Goal: Task Accomplishment & Management: Manage account settings

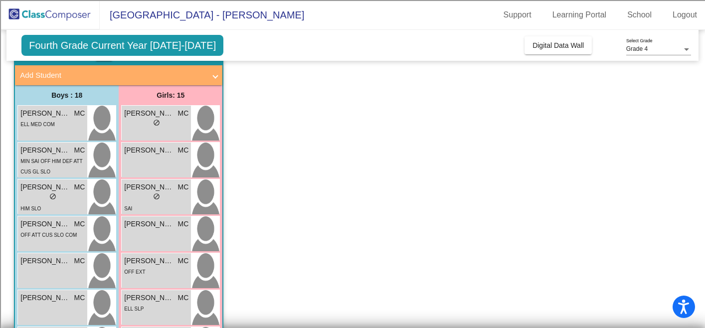
scroll to position [56, 0]
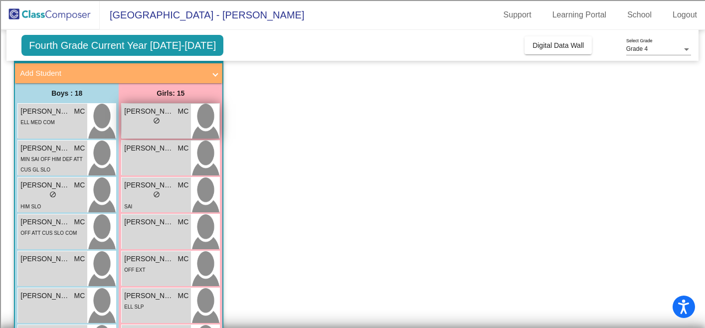
click at [180, 114] on span "MC" at bounding box center [183, 111] width 11 height 10
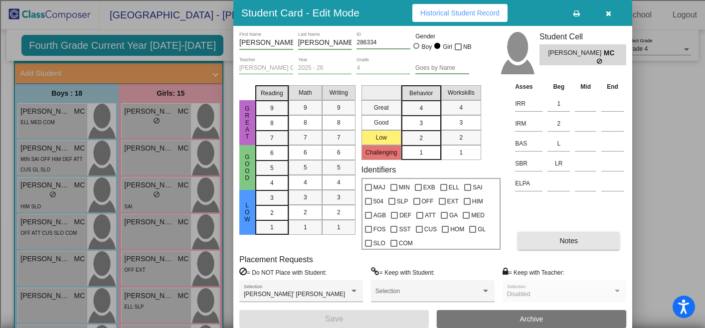
click at [565, 241] on span "Notes" at bounding box center [568, 241] width 18 height 8
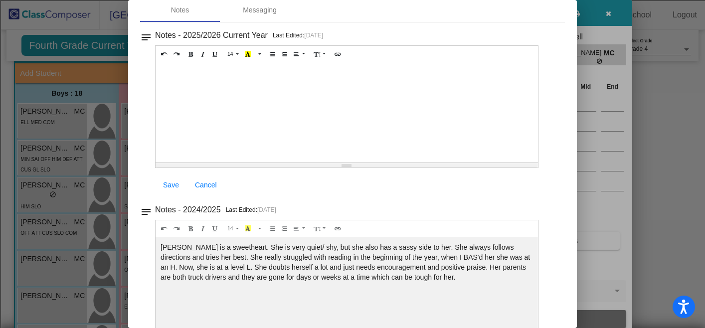
scroll to position [0, 0]
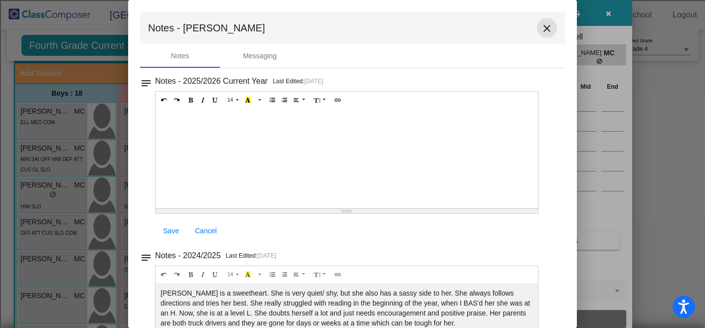
click at [545, 28] on mat-icon "close" at bounding box center [547, 28] width 12 height 12
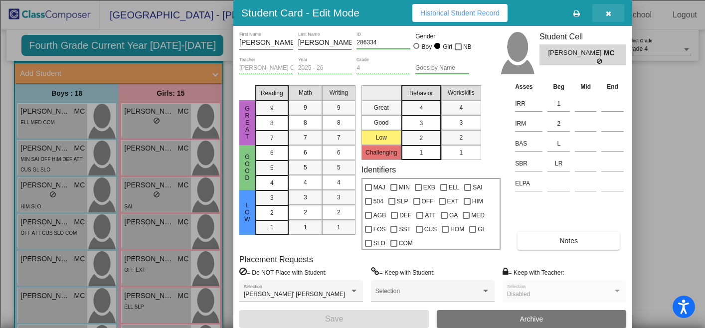
click at [608, 13] on icon "button" at bounding box center [608, 13] width 5 height 7
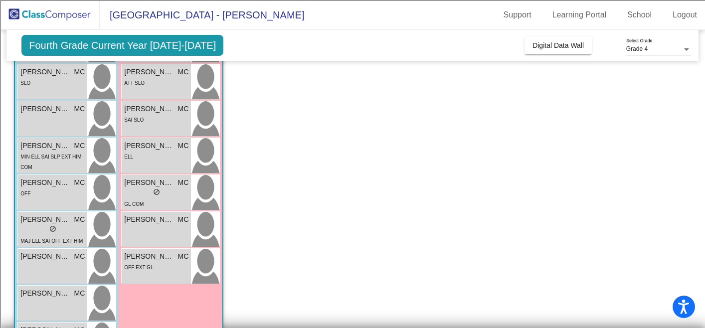
scroll to position [426, 0]
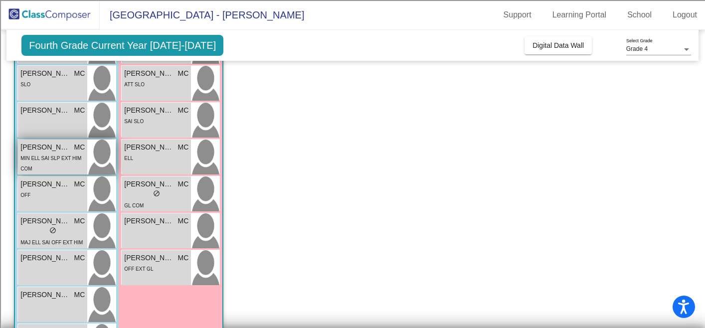
click at [52, 158] on span "MIN ELL SAI SLP EXT HIM COM" at bounding box center [50, 163] width 61 height 16
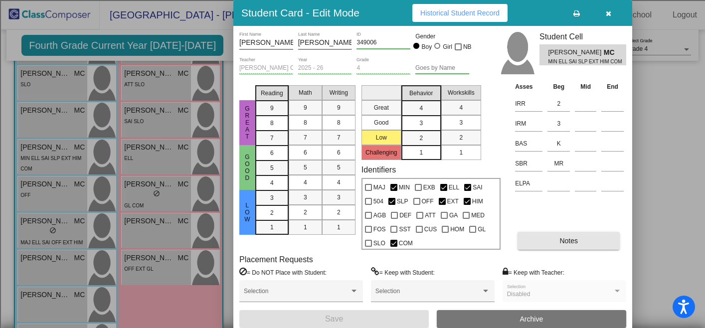
click at [545, 244] on button "Notes" at bounding box center [568, 241] width 102 height 18
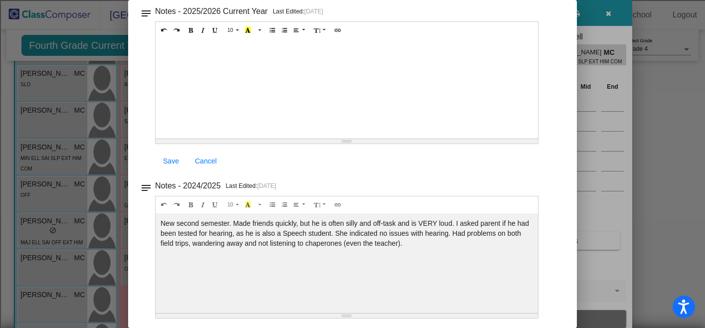
scroll to position [0, 0]
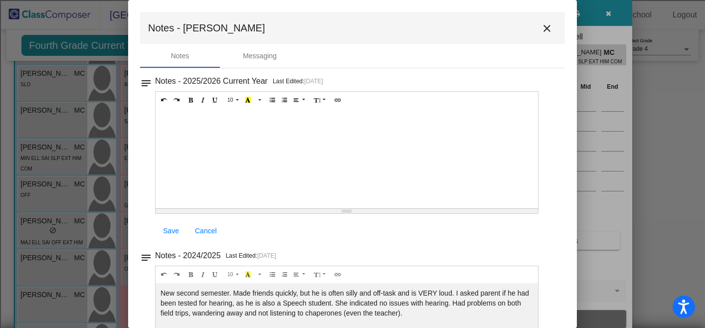
click at [541, 27] on mat-icon "close" at bounding box center [547, 28] width 12 height 12
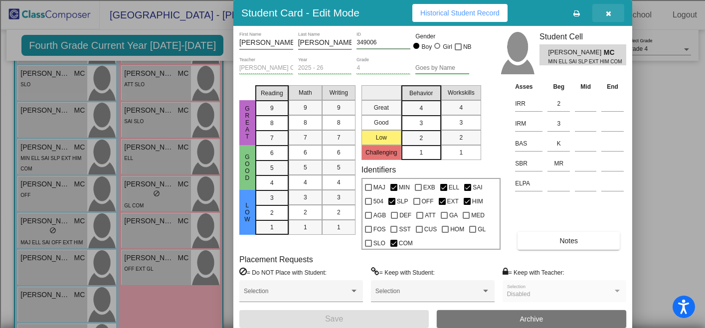
click at [609, 11] on icon "button" at bounding box center [608, 13] width 5 height 7
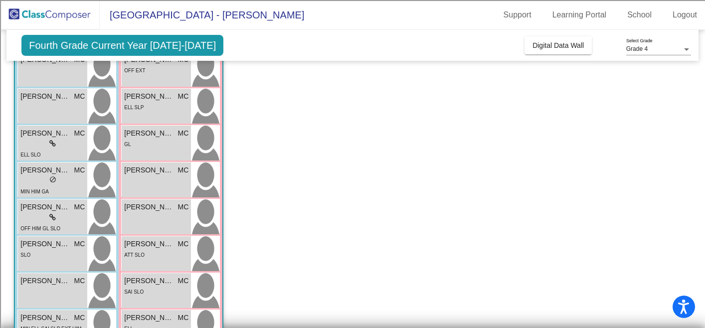
scroll to position [294, 0]
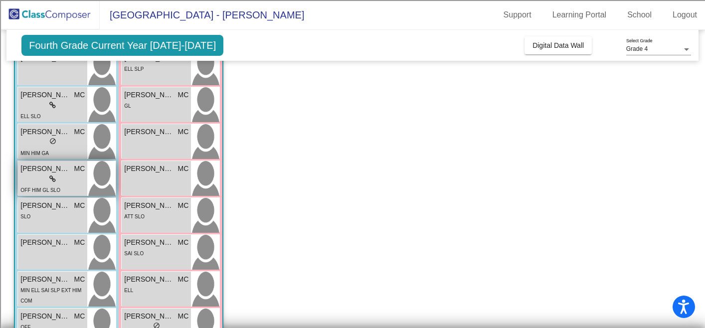
click at [44, 180] on div "lock do_not_disturb_alt" at bounding box center [52, 179] width 64 height 10
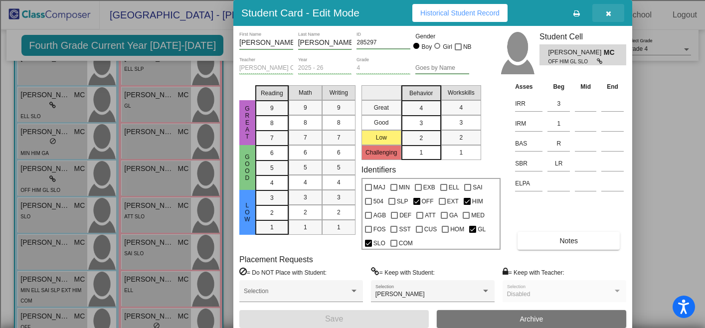
click at [606, 11] on icon "button" at bounding box center [608, 13] width 5 height 7
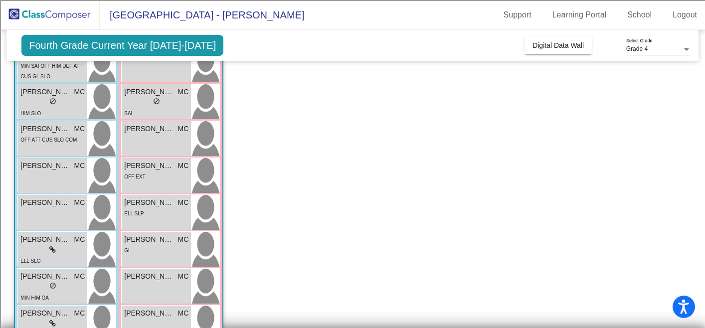
scroll to position [158, 0]
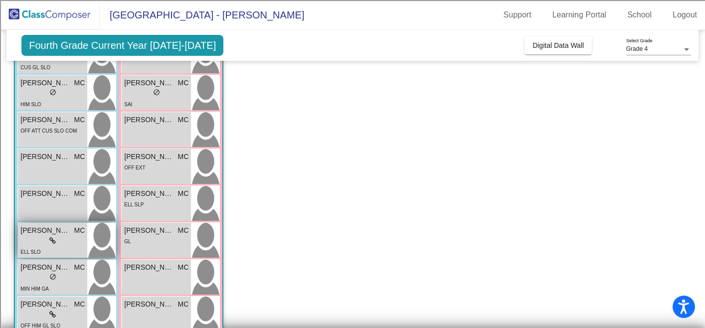
click at [69, 235] on span "[PERSON_NAME]" at bounding box center [45, 230] width 50 height 10
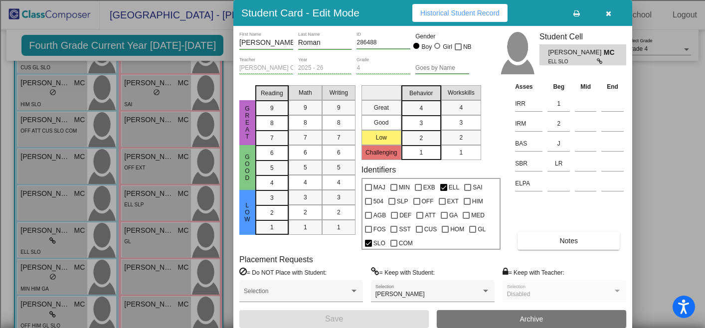
click at [610, 15] on icon "button" at bounding box center [608, 13] width 5 height 7
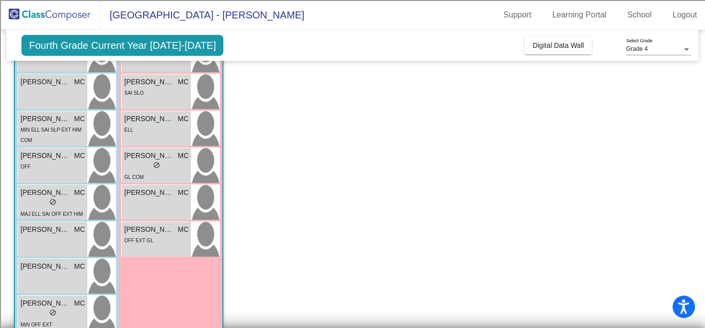
scroll to position [452, 0]
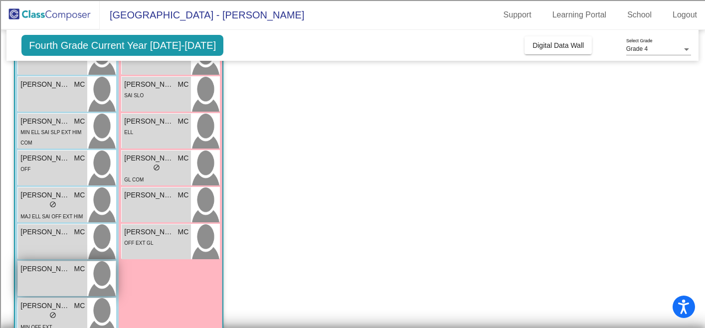
click at [67, 279] on div "[PERSON_NAME] MC lock do_not_disturb_alt" at bounding box center [52, 278] width 69 height 35
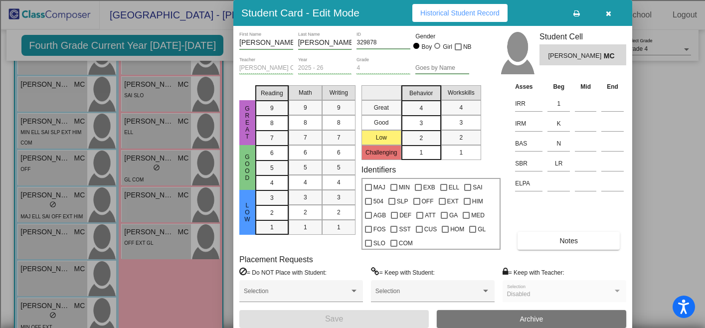
click at [606, 13] on icon "button" at bounding box center [608, 13] width 5 height 7
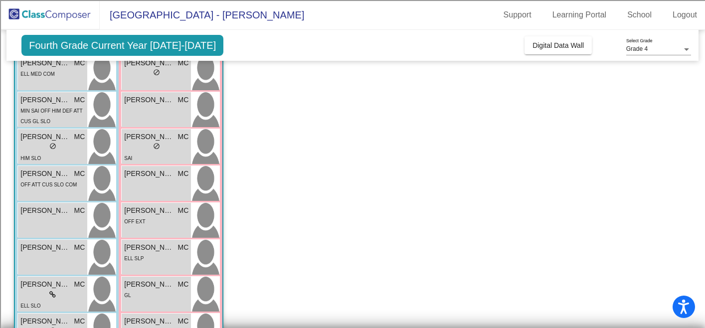
scroll to position [82, 0]
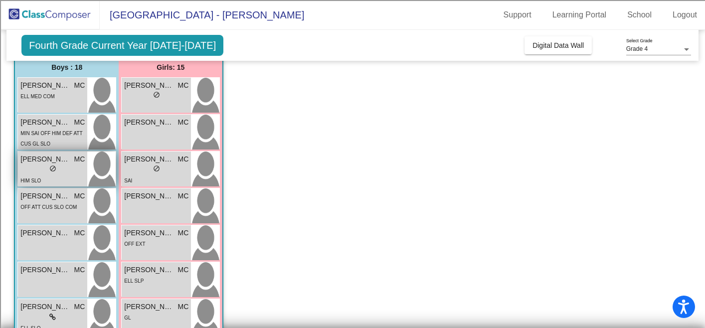
click at [62, 169] on div "lock do_not_disturb_alt" at bounding box center [52, 169] width 64 height 10
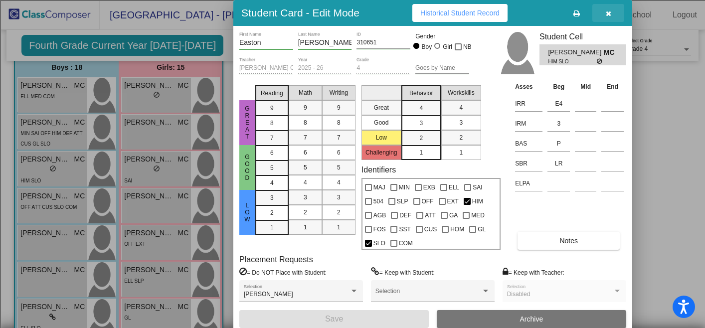
click at [613, 14] on button "button" at bounding box center [608, 13] width 32 height 18
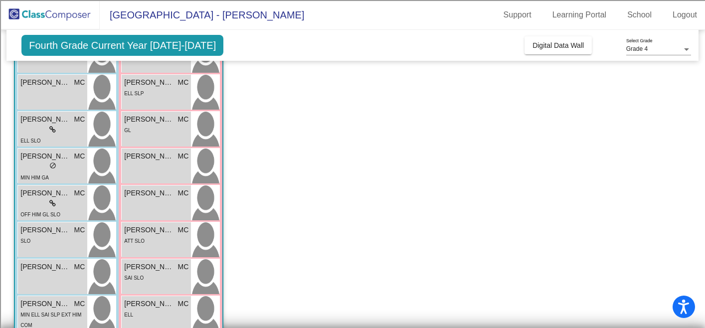
scroll to position [277, 0]
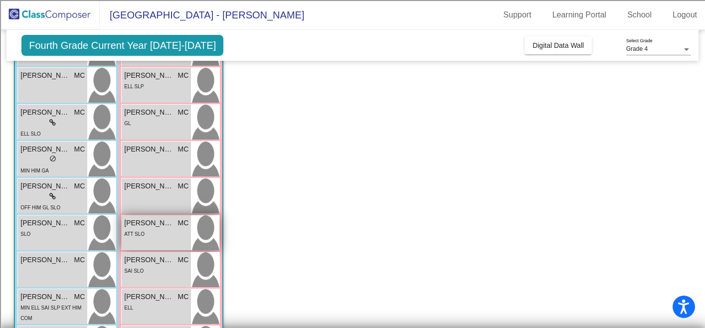
click at [161, 233] on div "ATT SLO" at bounding box center [156, 233] width 64 height 10
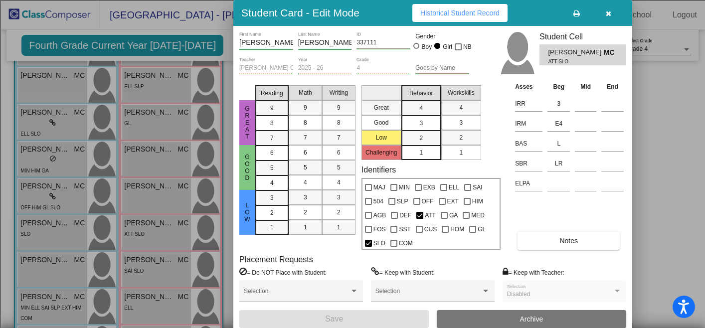
click at [607, 14] on icon "button" at bounding box center [608, 13] width 5 height 7
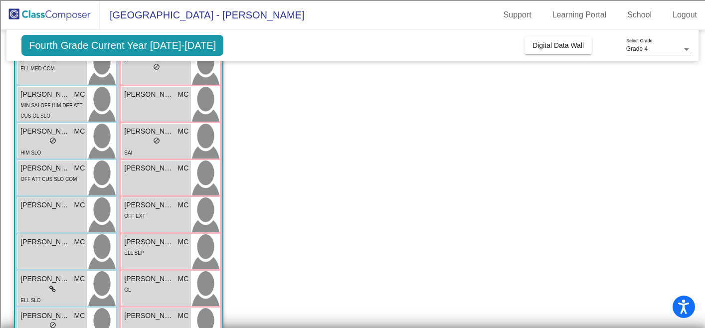
scroll to position [106, 0]
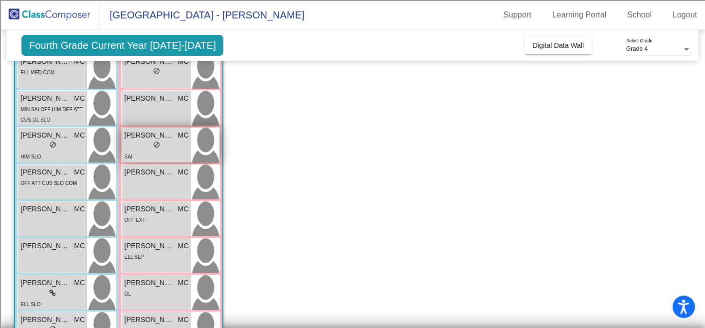
click at [161, 147] on div "lock do_not_disturb_alt" at bounding box center [156, 146] width 64 height 10
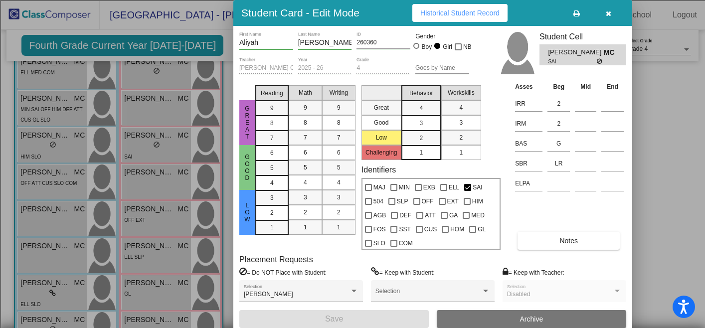
click at [607, 14] on icon "button" at bounding box center [608, 13] width 5 height 7
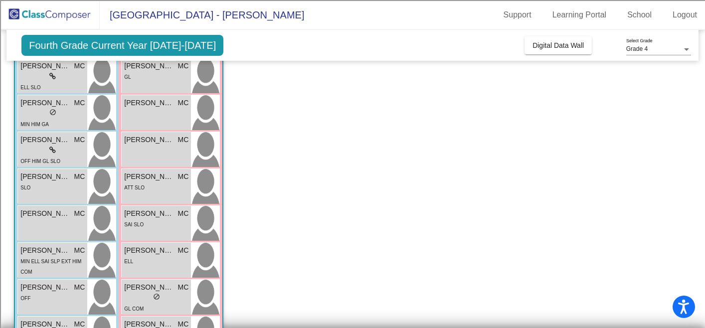
scroll to position [326, 0]
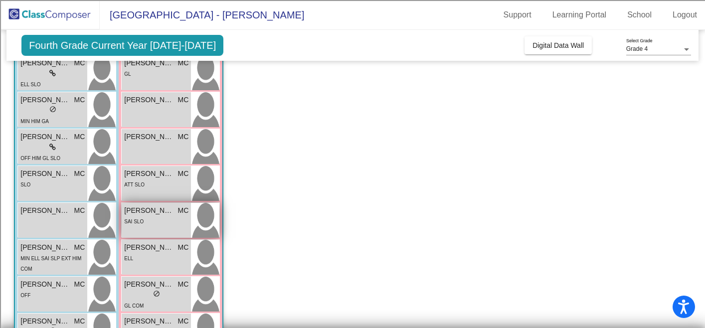
click at [158, 224] on div "SAI SLO" at bounding box center [156, 221] width 64 height 10
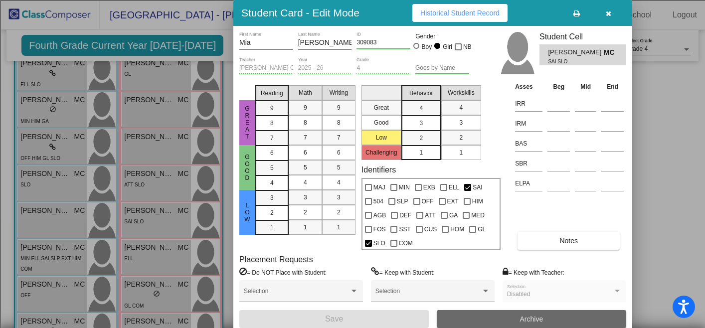
click at [530, 320] on span "Archive" at bounding box center [531, 319] width 23 height 8
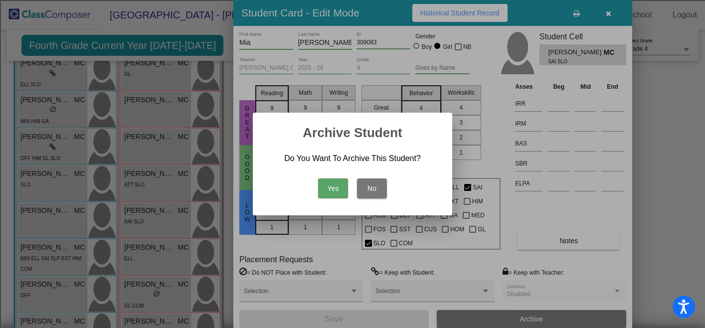
click at [333, 185] on button "Yes" at bounding box center [333, 188] width 30 height 20
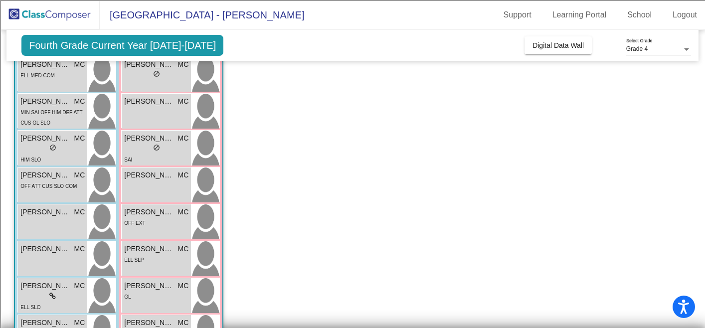
scroll to position [92, 0]
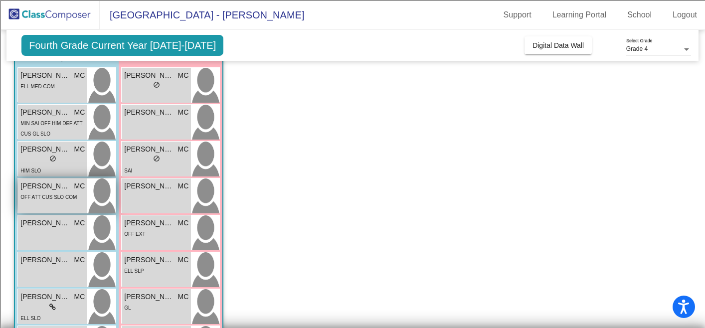
click at [64, 196] on span "OFF ATT CUS SLO COM" at bounding box center [48, 196] width 56 height 5
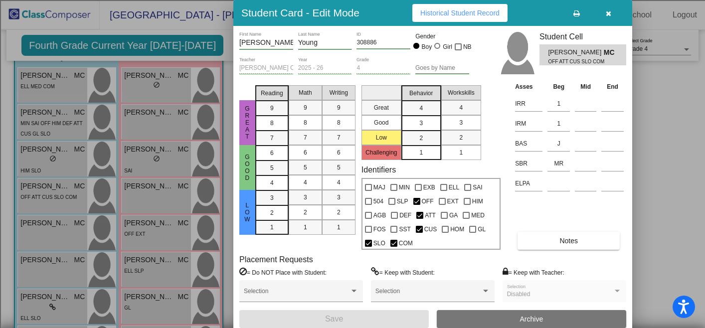
click at [560, 245] on button "Notes" at bounding box center [568, 241] width 102 height 18
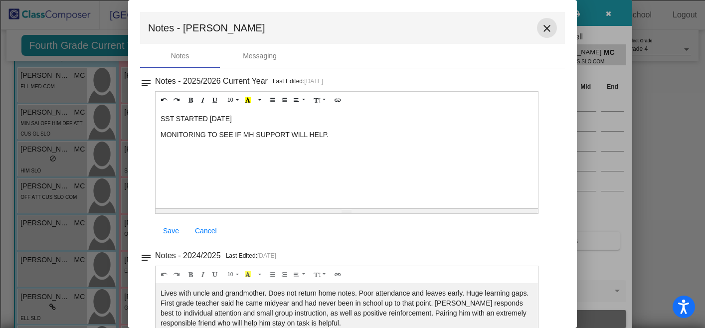
click at [542, 26] on mat-icon "close" at bounding box center [547, 28] width 12 height 12
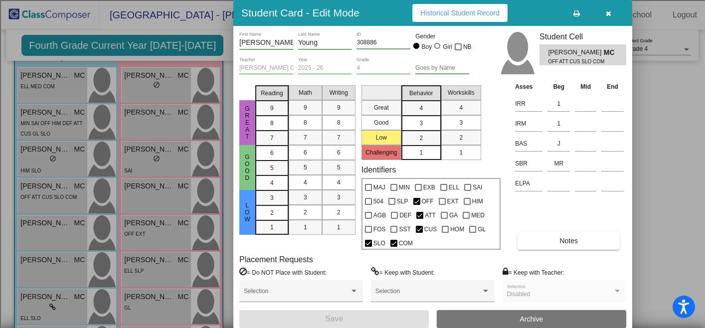
click at [607, 17] on button "button" at bounding box center [608, 13] width 32 height 18
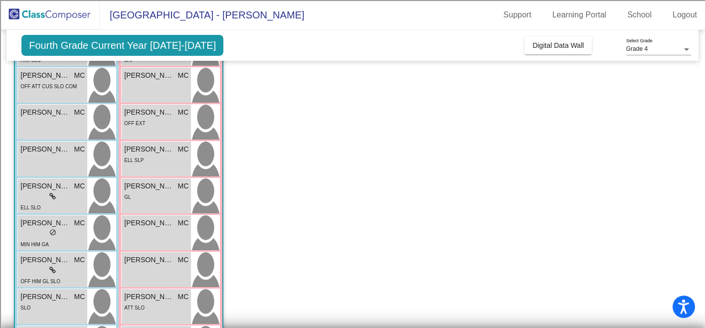
scroll to position [0, 0]
